Goal: Task Accomplishment & Management: Use online tool/utility

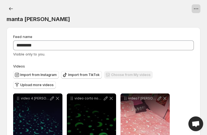
click at [197, 7] on icon "View actions for manta luz" at bounding box center [195, 8] width 5 height 5
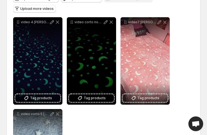
scroll to position [82, 0]
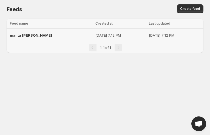
click at [95, 35] on p "[DATE] 7:12 PM" at bounding box center [120, 35] width 50 height 5
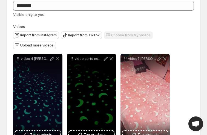
scroll to position [26, 0]
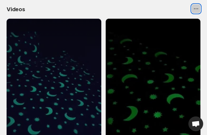
click at [196, 11] on button "View actions for Videos" at bounding box center [195, 8] width 9 height 9
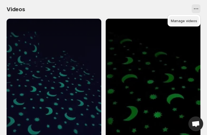
click at [190, 22] on span "Manage videos" at bounding box center [184, 21] width 26 height 4
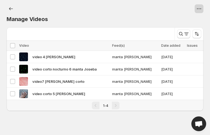
click at [199, 9] on icon "View actions for Manage Videos" at bounding box center [198, 8] width 5 height 5
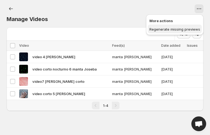
click at [169, 31] on span "Regenerate missing previews" at bounding box center [174, 29] width 51 height 4
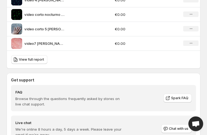
scroll to position [449, 0]
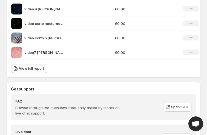
click at [35, 69] on span "View full report" at bounding box center [31, 68] width 25 height 4
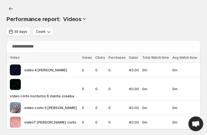
scroll to position [7, 0]
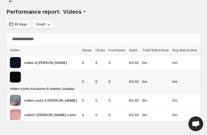
click at [39, 90] on span "video corto nocturno 6 manta Joseba" at bounding box center [42, 88] width 64 height 5
click at [48, 78] on div "video corto nocturno 6 manta Joseba" at bounding box center [44, 82] width 69 height 20
click at [51, 89] on span "video corto nocturno 6 manta Joseba" at bounding box center [42, 88] width 64 height 5
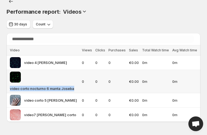
drag, startPoint x: 73, startPoint y: 89, endPoint x: 10, endPoint y: 88, distance: 63.7
click at [10, 88] on td "video corto nocturno 6 manta Joseba" at bounding box center [44, 81] width 74 height 23
click at [74, 89] on div "video corto nocturno 6 manta Joseba" at bounding box center [44, 82] width 69 height 20
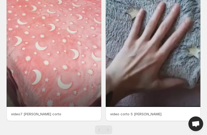
scroll to position [279, 0]
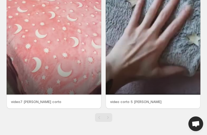
click at [197, 128] on span "Open chat" at bounding box center [195, 124] width 9 height 7
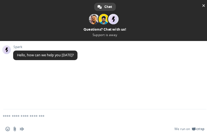
click at [10, 117] on textarea "Compose your message..." at bounding box center [96, 116] width 187 height 5
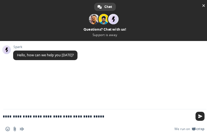
type textarea "**********"
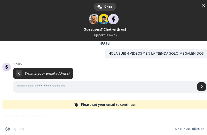
scroll to position [25, 0]
type input "**********"
click at [200, 88] on span "Send" at bounding box center [201, 86] width 3 height 3
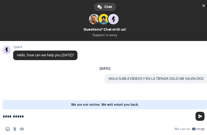
type textarea "**********"
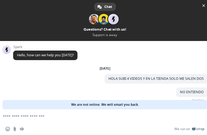
scroll to position [1, 0]
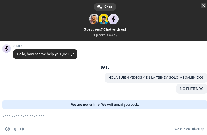
click at [202, 6] on span "Close chat" at bounding box center [203, 5] width 3 height 3
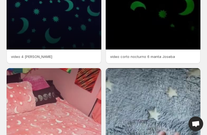
scroll to position [136, 0]
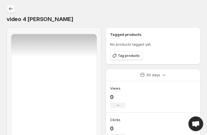
click at [10, 9] on icon "Settings" at bounding box center [10, 8] width 5 height 5
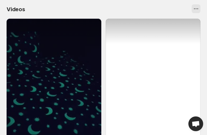
click at [150, 71] on div at bounding box center [153, 103] width 95 height 168
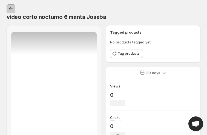
click at [8, 9] on icon "Settings" at bounding box center [10, 8] width 5 height 5
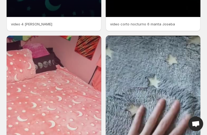
scroll to position [171, 0]
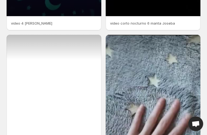
click at [65, 84] on div at bounding box center [54, 119] width 95 height 168
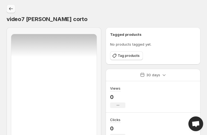
click at [11, 8] on icon "Settings" at bounding box center [10, 8] width 5 height 5
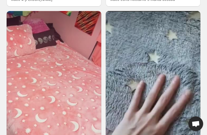
scroll to position [225, 0]
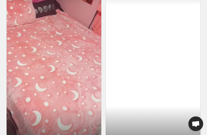
click at [158, 27] on div at bounding box center [153, 64] width 95 height 168
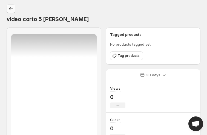
click at [11, 8] on icon "Settings" at bounding box center [10, 8] width 5 height 5
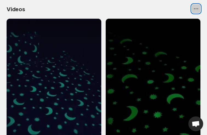
click at [196, 8] on icon "View actions for Videos" at bounding box center [195, 8] width 5 height 5
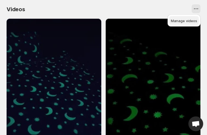
click at [191, 21] on span "Manage videos" at bounding box center [184, 21] width 26 height 4
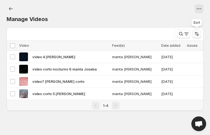
click at [198, 34] on icon "Sort the results" at bounding box center [196, 33] width 5 height 5
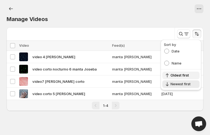
click at [174, 74] on span "Oldest first" at bounding box center [183, 75] width 26 height 4
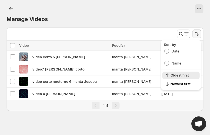
click at [171, 120] on div "Manage Videos. This page is ready Manage Videos More views Loading videos… Load…" at bounding box center [105, 62] width 210 height 124
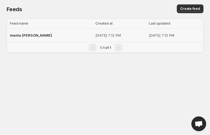
click at [95, 37] on p "[DATE] 7:12 PM" at bounding box center [120, 35] width 50 height 5
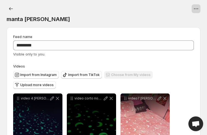
click at [197, 9] on icon "View actions for manta luz" at bounding box center [195, 8] width 5 height 5
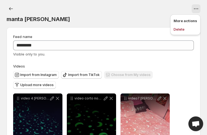
click at [189, 22] on p "More actions" at bounding box center [185, 20] width 24 height 5
